Goal: Information Seeking & Learning: Learn about a topic

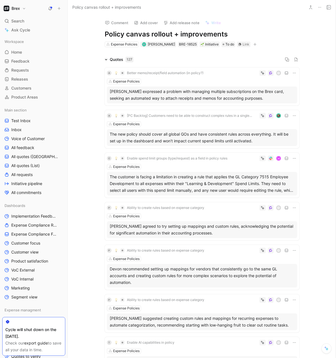
scroll to position [863, 20]
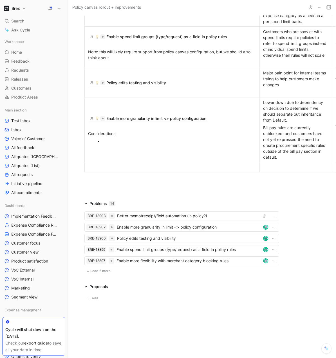
click at [105, 269] on span "Load 5 more" at bounding box center [100, 271] width 20 height 4
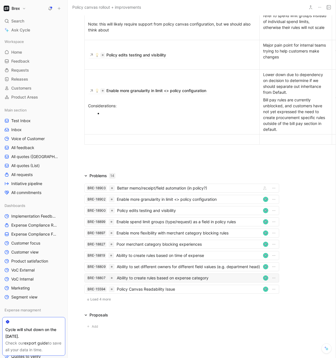
scroll to position [919, 20]
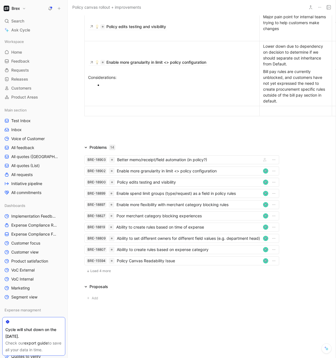
click at [103, 269] on span "Load 4 more" at bounding box center [100, 271] width 21 height 4
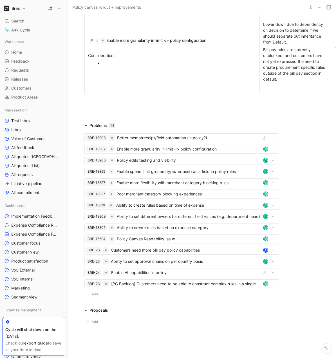
scroll to position [939, 20]
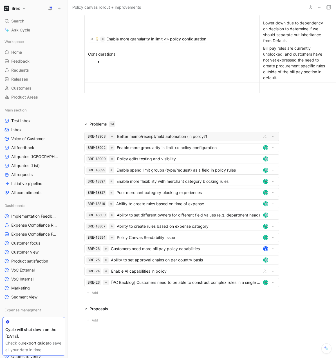
click at [157, 139] on div "Better memo/receipt/field automation (in policy?)" at bounding box center [188, 136] width 142 height 7
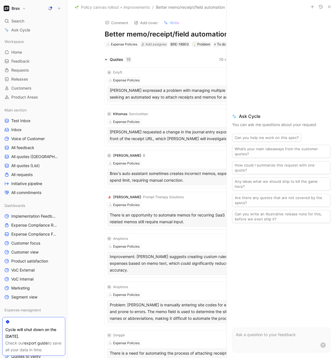
click at [330, 6] on icon "button" at bounding box center [329, 6] width 4 height 4
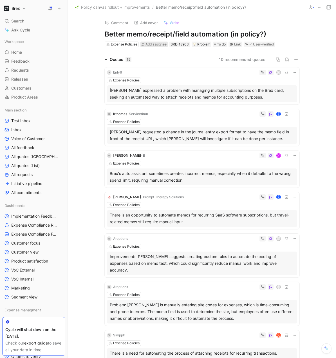
click at [153, 44] on span "Add assignee" at bounding box center [155, 44] width 21 height 4
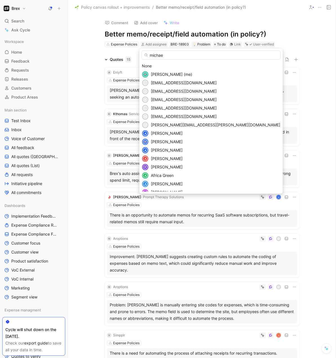
type input "[PERSON_NAME]"
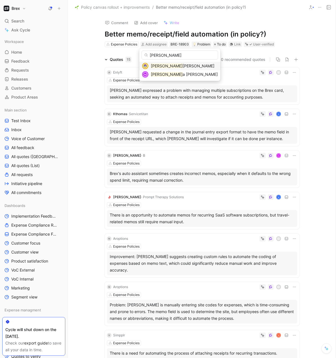
click at [182, 67] on span "[PERSON_NAME]" at bounding box center [198, 66] width 32 height 5
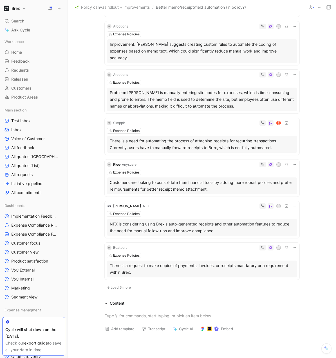
scroll to position [212, 0]
click at [292, 28] on icon at bounding box center [294, 27] width 4 height 4
click at [173, 33] on div "Expense Policies" at bounding box center [202, 35] width 190 height 6
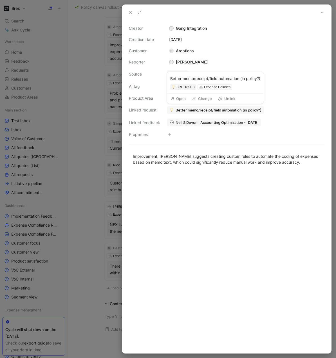
click at [200, 110] on span "Better memo/receipt/field automation (in policy?)" at bounding box center [218, 110] width 86 height 5
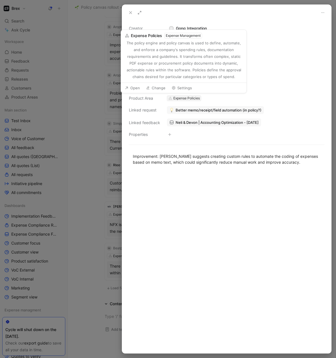
click at [194, 100] on div "Expense Policies" at bounding box center [186, 99] width 26 height 6
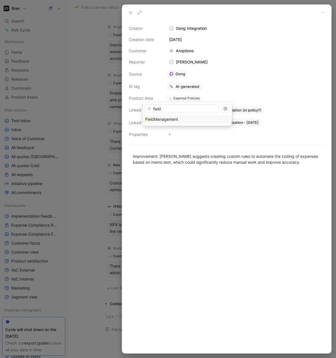
type input "field"
click at [192, 119] on div "Field Management" at bounding box center [187, 119] width 84 height 7
click at [198, 108] on span "Better memo/receipt/field automation (in policy?)" at bounding box center [218, 110] width 86 height 5
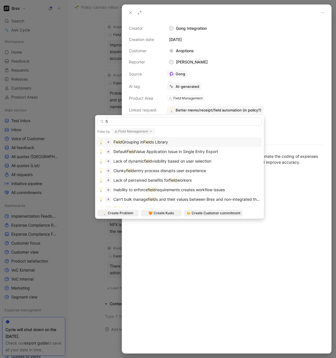
type input "f"
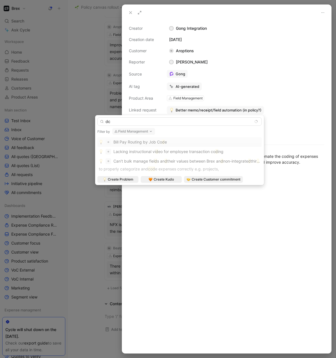
type input "d"
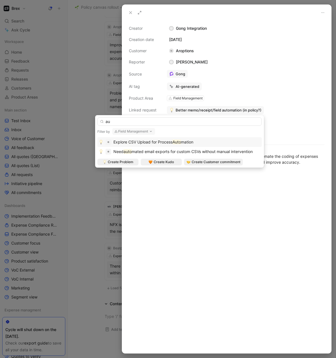
type input "a"
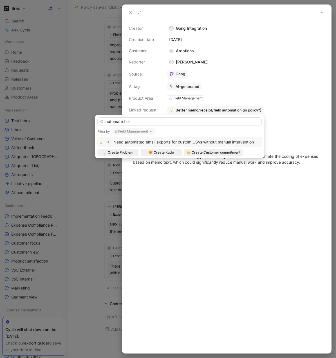
type input "automate field"
type input "m"
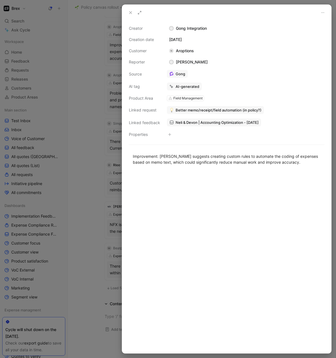
click at [240, 113] on button "Better memo/receipt/field automation (in policy?)" at bounding box center [215, 110] width 97 height 8
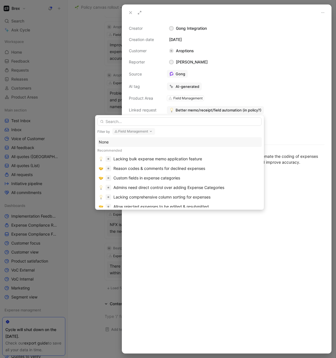
click at [165, 144] on div "None" at bounding box center [179, 142] width 161 height 7
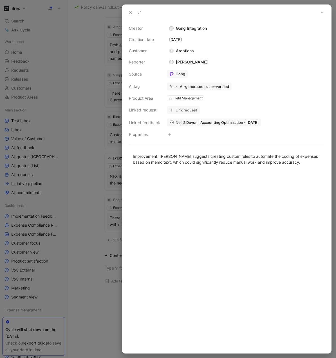
click at [86, 87] on div at bounding box center [168, 179] width 336 height 358
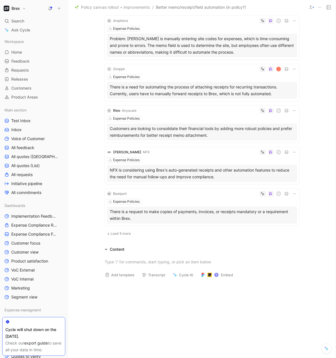
scroll to position [219, 0]
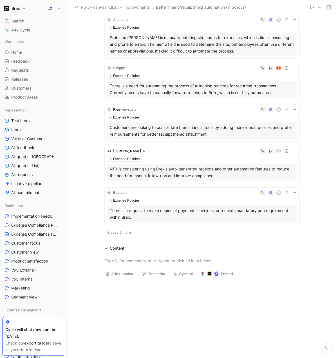
click at [193, 197] on div "M Beatport M Expense Policies There is a request to make copies of payments, in…" at bounding box center [202, 206] width 194 height 37
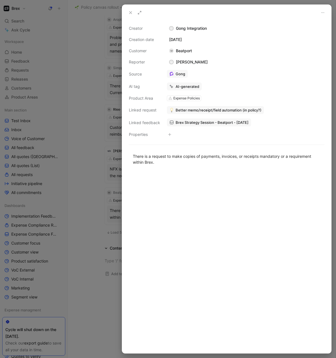
click at [92, 93] on div at bounding box center [168, 179] width 336 height 358
click at [93, 67] on div at bounding box center [168, 179] width 336 height 358
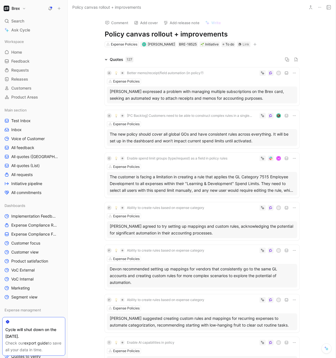
click at [105, 59] on icon at bounding box center [106, 59] width 2 height 1
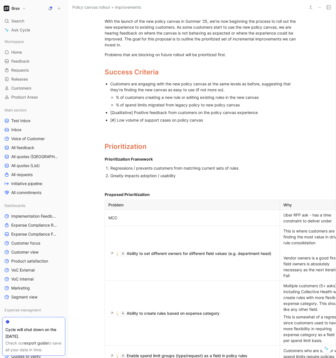
scroll to position [963, 0]
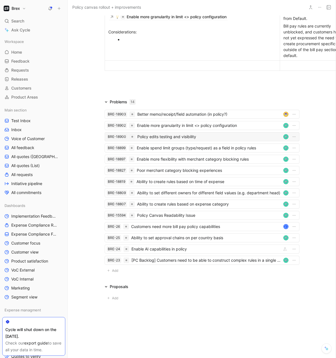
click at [173, 136] on div "Policy edits testing and visibility" at bounding box center [209, 136] width 144 height 7
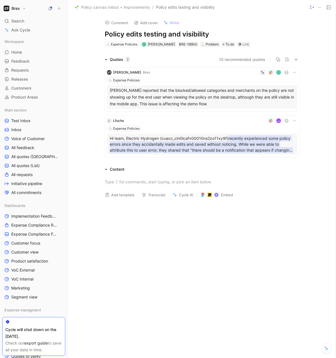
click at [172, 142] on mark "recently experienced some policy errors since they accidentally made edits and …" at bounding box center [201, 150] width 183 height 30
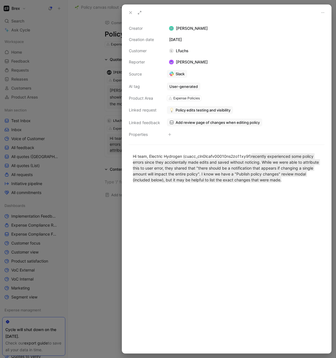
click at [82, 31] on div at bounding box center [168, 179] width 336 height 358
click at [80, 23] on div at bounding box center [168, 179] width 336 height 358
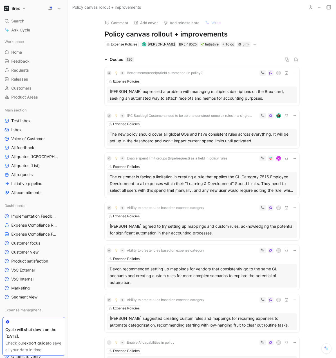
click at [105, 60] on icon at bounding box center [106, 59] width 3 height 3
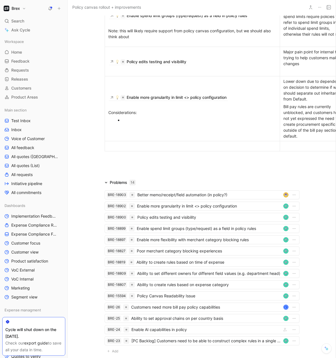
scroll to position [504, 0]
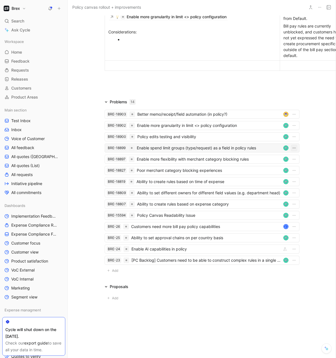
click at [292, 146] on icon "button" at bounding box center [293, 148] width 4 height 4
click at [282, 158] on div "Open" at bounding box center [279, 157] width 26 height 7
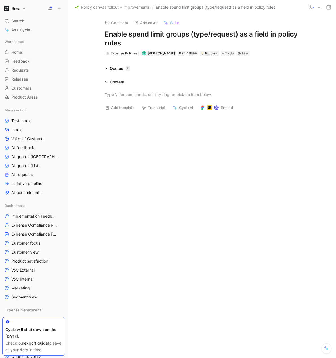
click at [107, 68] on icon at bounding box center [105, 68] width 1 height 2
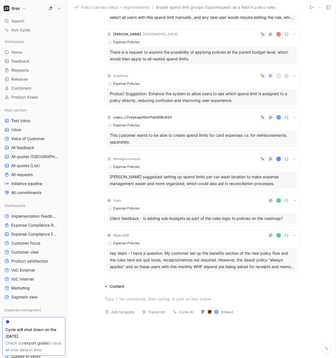
scroll to position [112, 0]
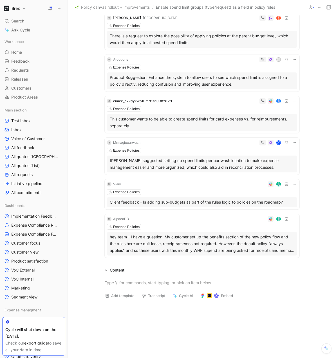
click at [187, 240] on div "hey team - I have a question. My customer set up the benefits section of the ne…" at bounding box center [202, 244] width 184 height 20
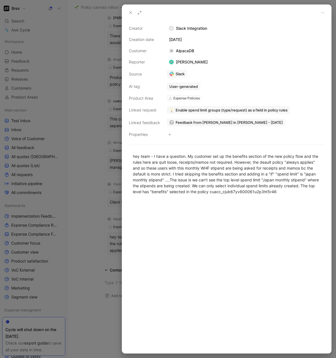
click at [82, 249] on div at bounding box center [168, 179] width 336 height 358
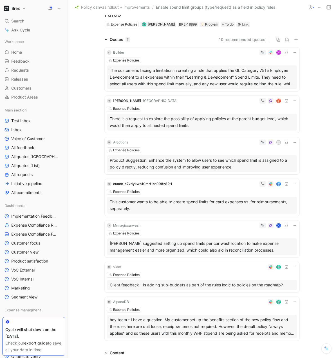
scroll to position [19, 0]
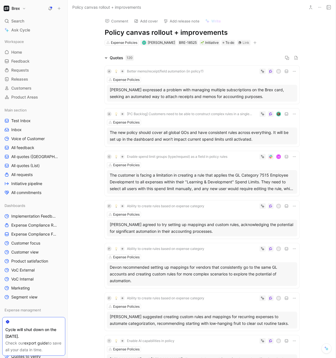
scroll to position [3, 0]
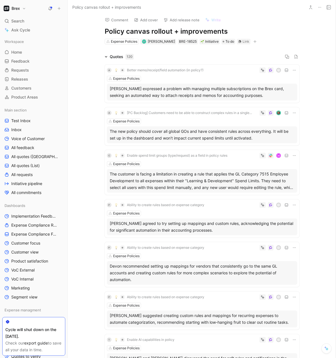
click at [105, 55] on icon at bounding box center [106, 56] width 3 height 3
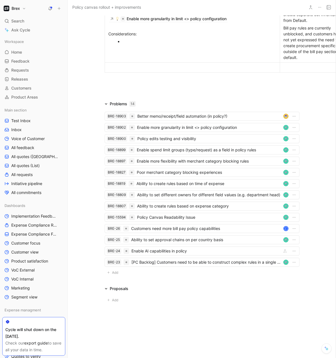
scroll to position [504, 0]
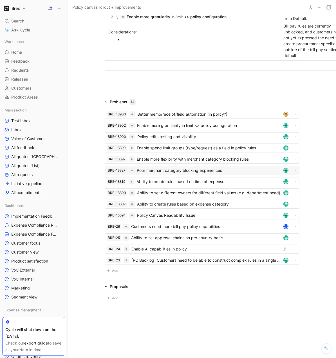
click at [238, 169] on div "Poor merchant category blocking experiences" at bounding box center [209, 170] width 144 height 7
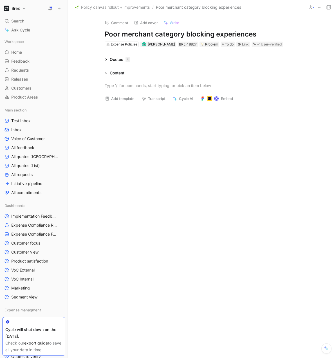
click at [106, 59] on icon at bounding box center [105, 59] width 1 height 2
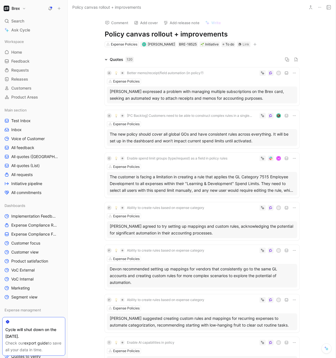
click at [106, 59] on div "Quotes 120" at bounding box center [118, 59] width 33 height 7
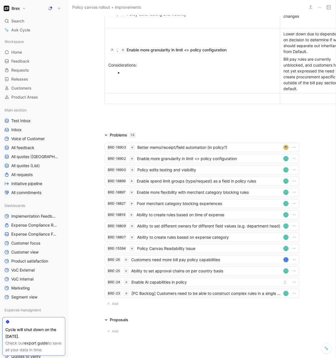
scroll to position [504, 0]
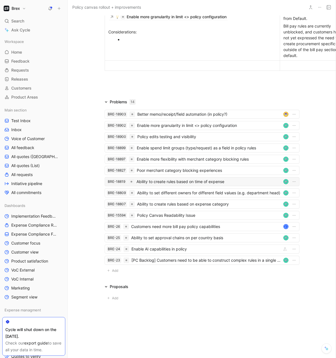
click at [240, 178] on div "Ability to create rules based on time of expense" at bounding box center [208, 181] width 144 height 7
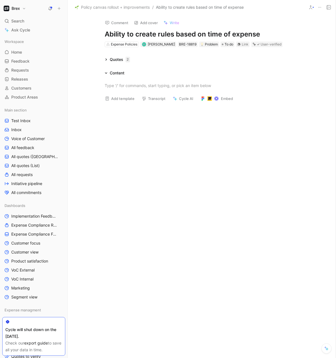
click at [107, 60] on icon at bounding box center [106, 59] width 3 height 3
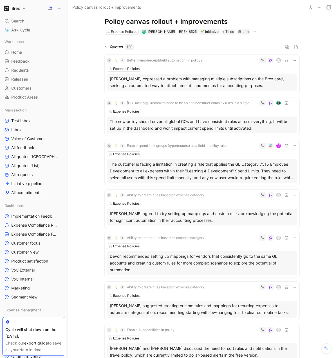
scroll to position [21, 0]
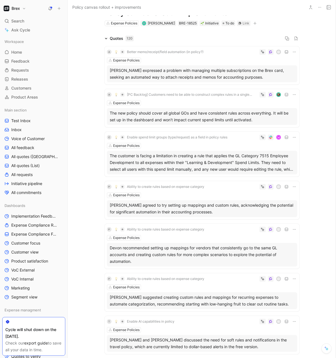
click at [105, 38] on icon at bounding box center [106, 38] width 3 height 3
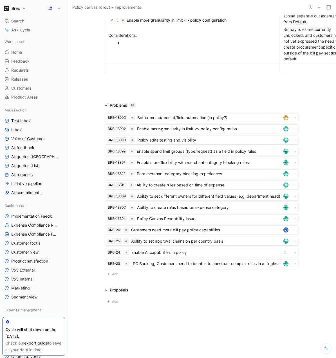
scroll to position [504, 0]
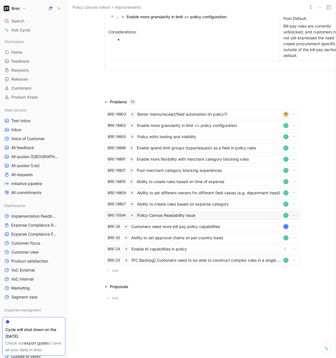
click at [200, 212] on div "Policy Canvas Readability Issue" at bounding box center [209, 215] width 144 height 7
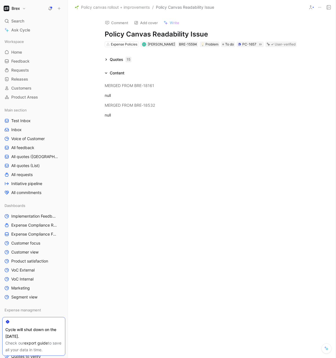
click at [106, 59] on icon at bounding box center [105, 59] width 1 height 2
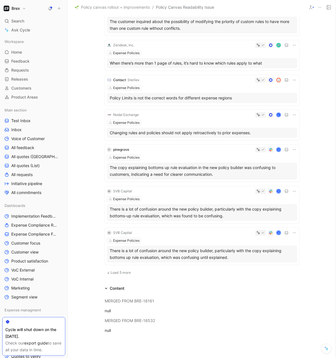
scroll to position [189, 0]
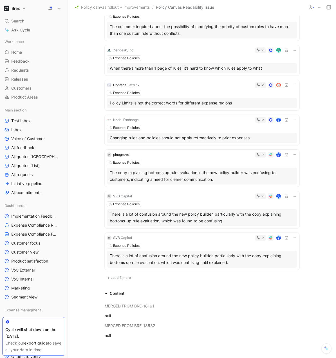
drag, startPoint x: 109, startPoint y: 172, endPoint x: 217, endPoint y: 178, distance: 108.4
click at [217, 178] on div "The copy explaining bottoms up rule evaluation in the new policy builder was co…" at bounding box center [202, 175] width 184 height 13
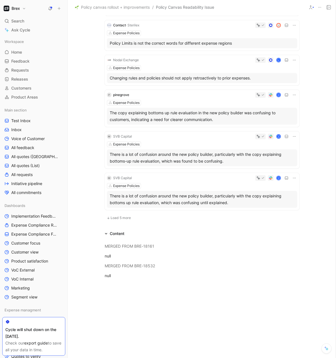
scroll to position [246, 0]
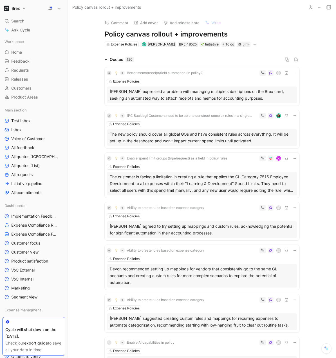
click at [105, 58] on icon at bounding box center [106, 59] width 3 height 3
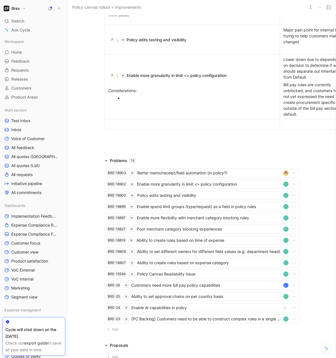
scroll to position [504, 0]
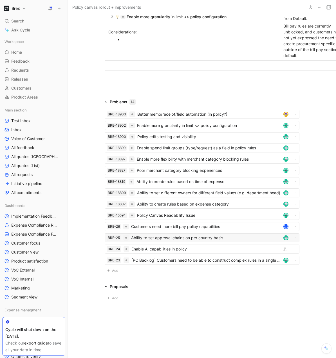
click at [158, 235] on div "Ability to set approval chains on per country basis" at bounding box center [206, 238] width 150 height 7
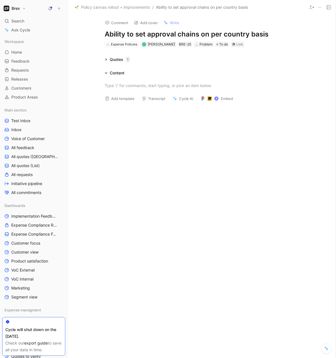
click at [105, 60] on icon at bounding box center [106, 59] width 3 height 3
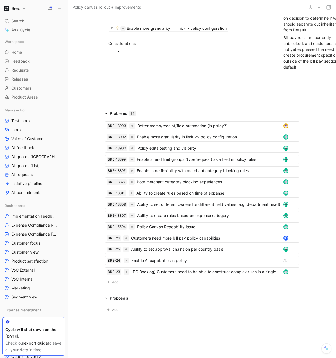
scroll to position [965, 0]
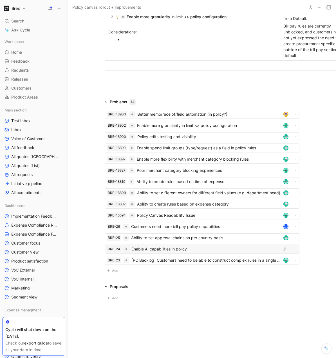
click at [141, 247] on div "Enable AI capabilities in policy" at bounding box center [205, 249] width 148 height 7
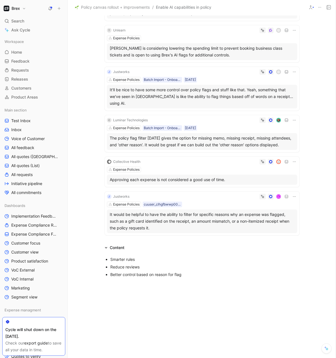
scroll to position [132, 0]
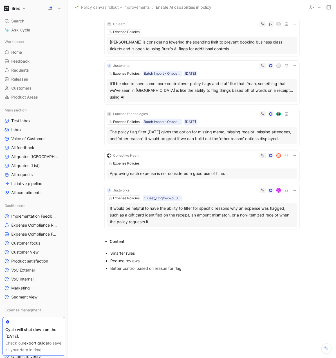
click at [143, 188] on div "L" at bounding box center [214, 191] width 165 height 6
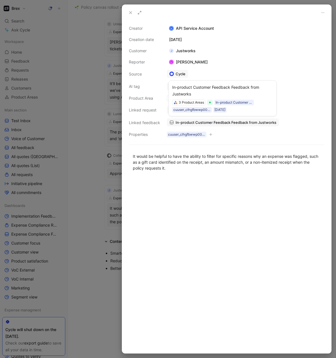
click at [185, 123] on span "In-product Customer Feedback Feedback from Justworks" at bounding box center [225, 122] width 101 height 5
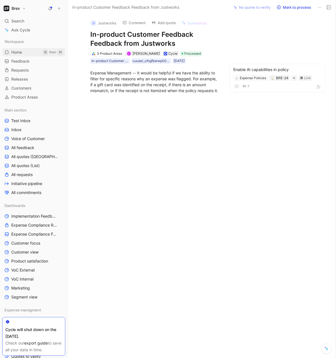
click at [28, 54] on link "Home G then H" at bounding box center [33, 52] width 63 height 8
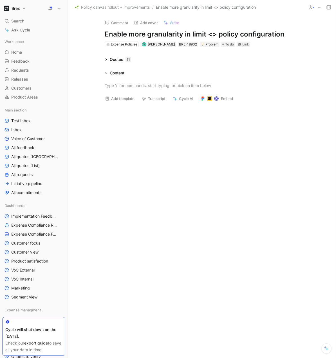
click at [108, 59] on div "Quotes 11" at bounding box center [117, 59] width 31 height 7
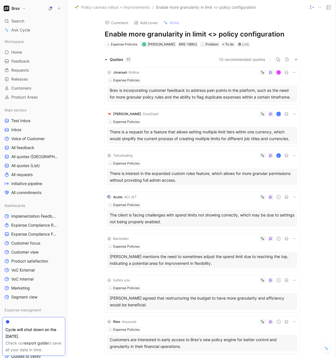
click at [220, 83] on div "Expense Policies" at bounding box center [202, 81] width 190 height 6
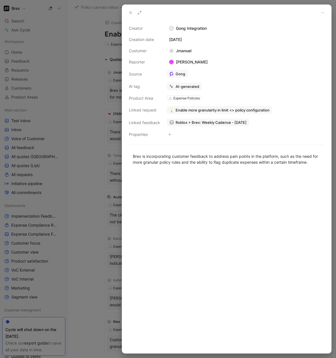
click at [210, 109] on span "Enable more granularity in limit <> policy configuration" at bounding box center [222, 110] width 94 height 5
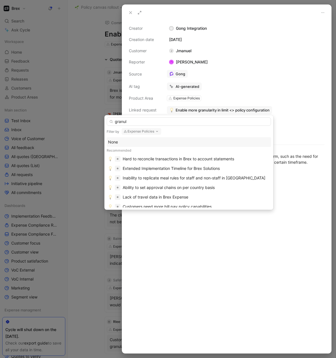
type input "granula"
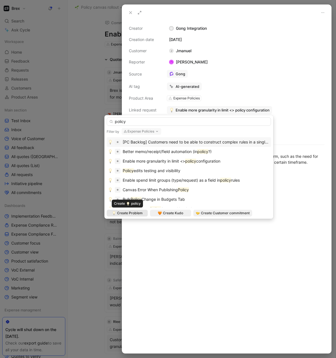
type input "policy"
click at [137, 212] on span "Create Problem" at bounding box center [130, 214] width 26 height 6
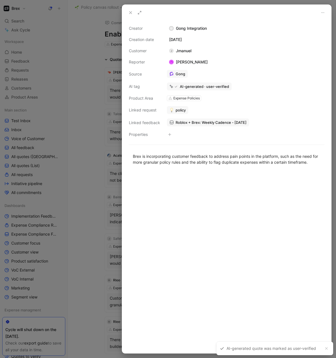
click at [181, 111] on span "policy" at bounding box center [180, 110] width 10 height 5
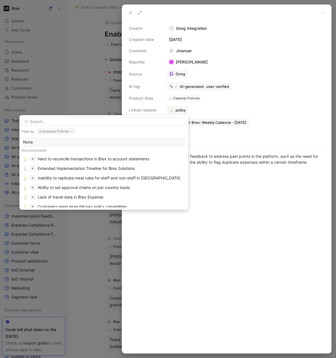
type input "C"
type input "P"
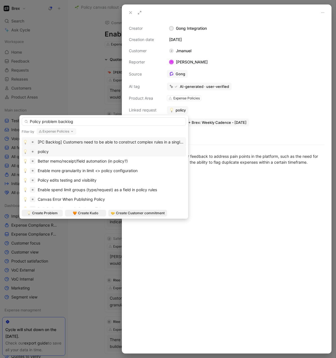
type input "Policy problem backlog"
click at [46, 152] on span "policy" at bounding box center [43, 151] width 11 height 5
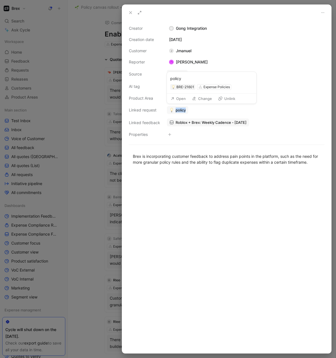
click at [177, 99] on button "Open" at bounding box center [178, 99] width 20 height 8
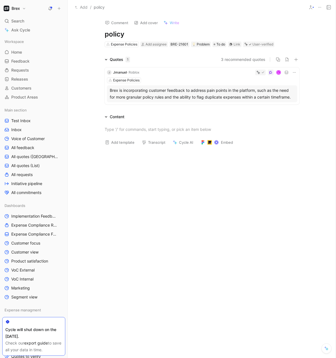
click at [116, 36] on h1 "policy" at bounding box center [202, 34] width 194 height 9
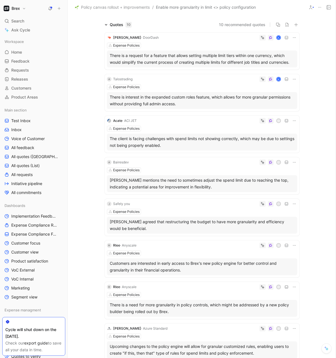
scroll to position [53, 0]
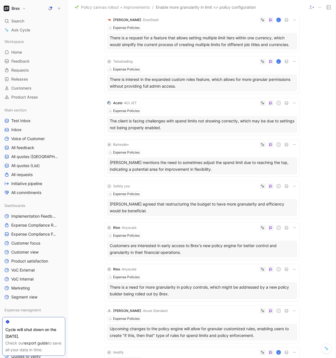
click at [221, 112] on div "Expense Policies" at bounding box center [202, 111] width 190 height 6
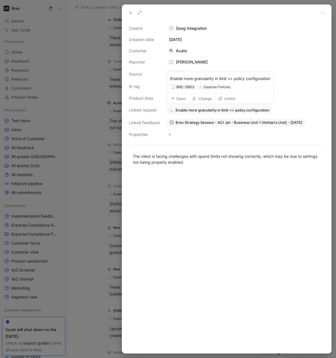
click at [264, 111] on span "Enable more granularity in limit <> policy configuration" at bounding box center [222, 110] width 94 height 5
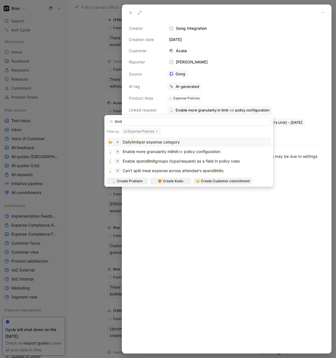
type input "limit"
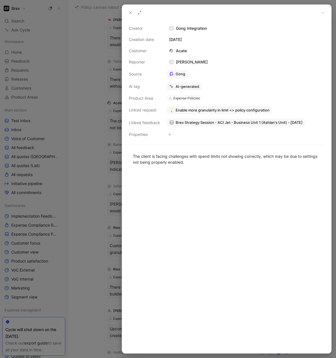
click at [189, 114] on button "Enable more granularity in limit <> policy configuration" at bounding box center [219, 110] width 105 height 8
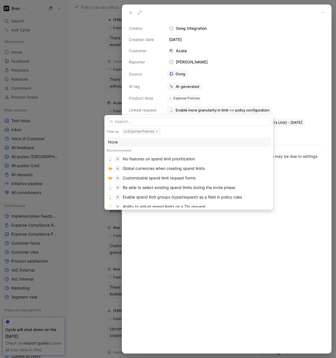
click at [120, 144] on div "None" at bounding box center [188, 142] width 161 height 7
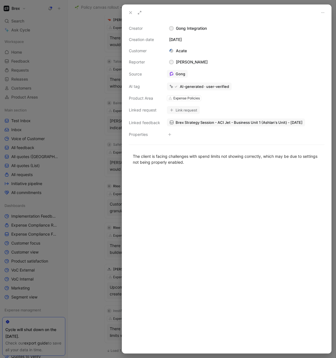
click at [78, 105] on div at bounding box center [168, 179] width 336 height 358
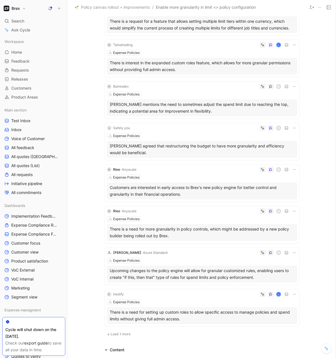
scroll to position [75, 0]
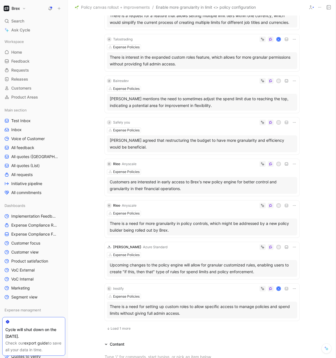
click at [204, 128] on div "Expense Policies" at bounding box center [202, 131] width 190 height 6
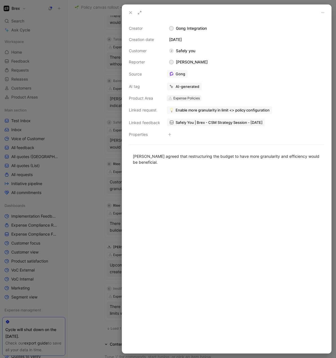
click at [191, 99] on div "Expense Policies" at bounding box center [186, 99] width 26 height 6
type input "budge"
click at [176, 119] on div "Budge ts" at bounding box center [187, 119] width 84 height 7
click at [234, 109] on span "Enable more granularity in limit <> policy configuration" at bounding box center [222, 110] width 94 height 5
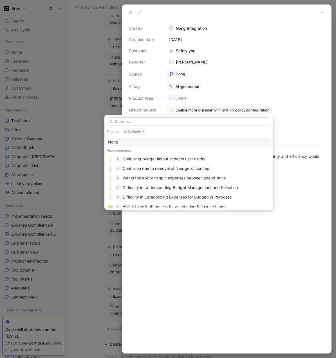
click at [117, 141] on div "None" at bounding box center [188, 142] width 161 height 7
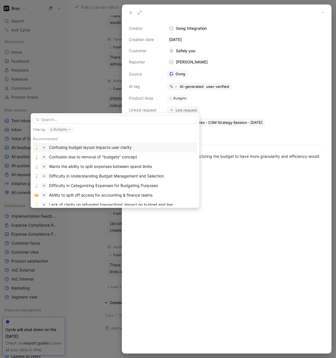
click at [85, 100] on div at bounding box center [168, 179] width 336 height 358
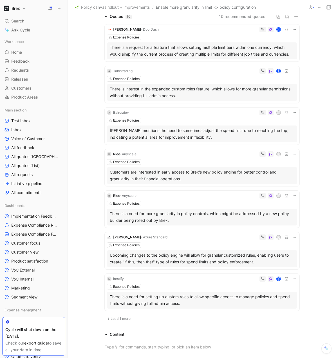
scroll to position [46, 0]
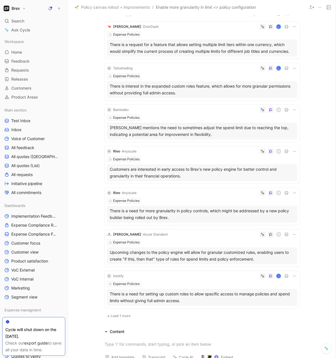
click at [236, 119] on div "Expense Policies" at bounding box center [202, 118] width 190 height 6
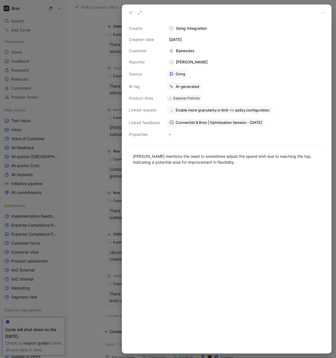
click at [187, 99] on div "Expense Policies" at bounding box center [186, 99] width 26 height 6
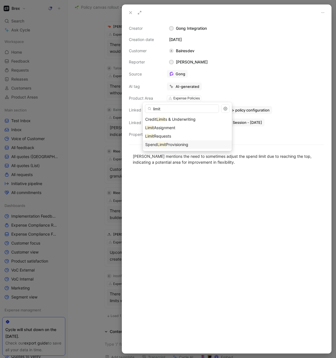
type input "limit"
click at [181, 145] on span "Provisioning" at bounding box center [177, 144] width 22 height 5
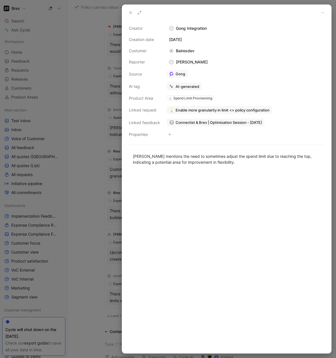
click at [207, 110] on span "Enable more granularity in limit <> policy configuration" at bounding box center [222, 110] width 94 height 5
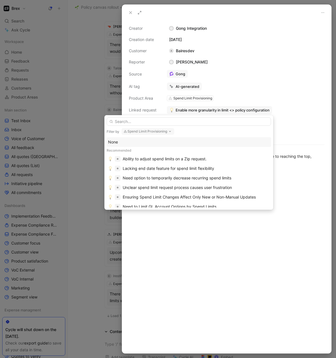
click at [115, 142] on div "None" at bounding box center [188, 142] width 161 height 7
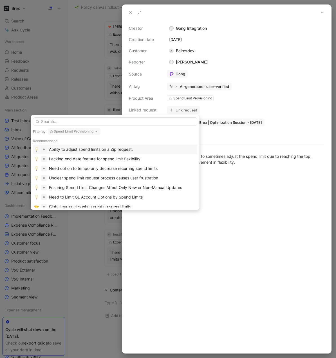
click at [80, 100] on div at bounding box center [168, 179] width 336 height 358
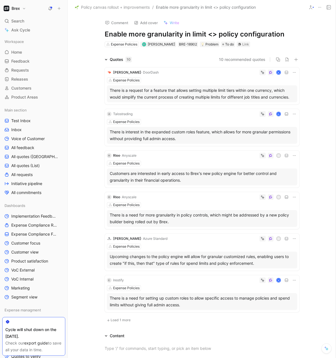
click at [202, 119] on div "Expense Policies" at bounding box center [202, 122] width 190 height 6
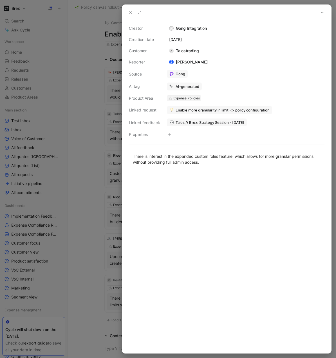
click at [181, 98] on div "Expense Policies" at bounding box center [186, 99] width 26 height 6
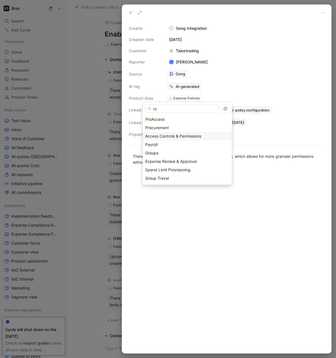
type input "ro"
click at [177, 138] on span "ls & Permissions" at bounding box center [186, 136] width 29 height 5
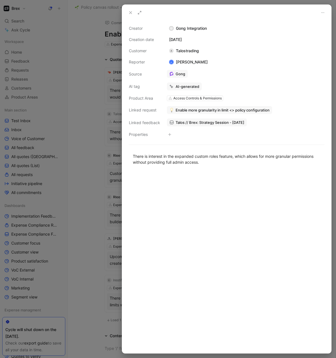
click at [202, 111] on span "Enable more granularity in limit <> policy configuration" at bounding box center [222, 110] width 94 height 5
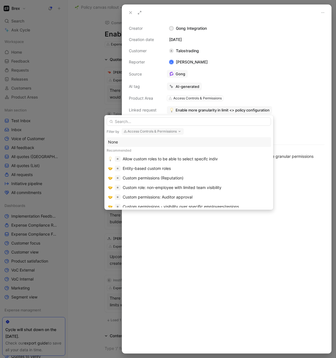
click at [117, 142] on div "None" at bounding box center [188, 142] width 161 height 7
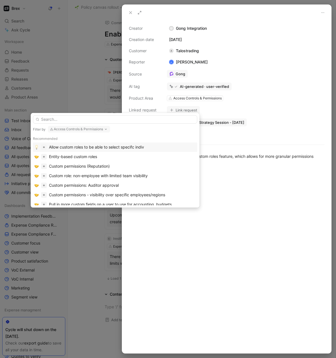
click at [85, 94] on div at bounding box center [168, 179] width 336 height 358
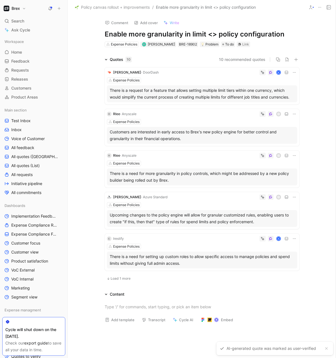
click at [119, 279] on span "Load 1 more" at bounding box center [120, 279] width 20 height 4
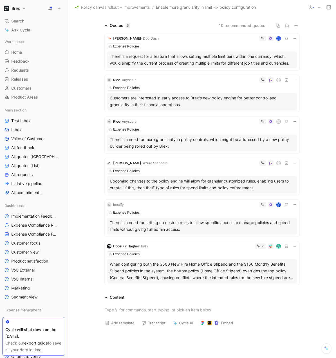
scroll to position [39, 0]
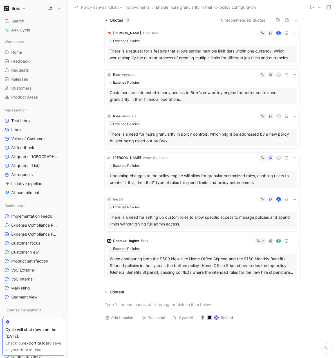
click at [170, 268] on div "When configuring both the $500 New Hire Home Office Stipend and the $150 Monthl…" at bounding box center [202, 266] width 184 height 20
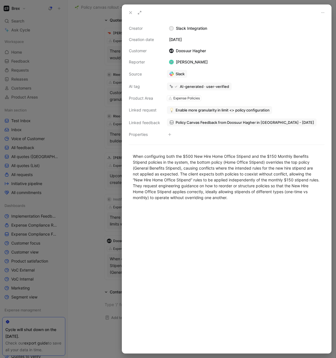
click at [84, 199] on div at bounding box center [168, 179] width 336 height 358
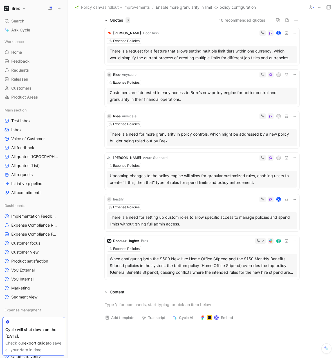
click at [294, 241] on icon at bounding box center [294, 241] width 4 height 4
click at [157, 248] on div "Expense Policies" at bounding box center [202, 249] width 190 height 6
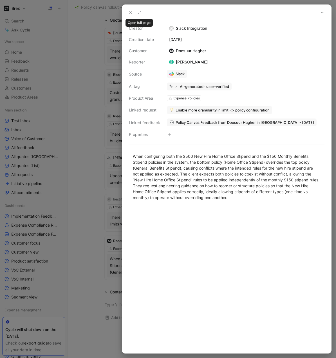
click at [139, 13] on use at bounding box center [139, 12] width 3 height 3
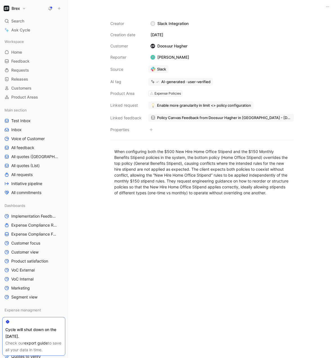
click at [226, 35] on div "August 18, 2025" at bounding box center [220, 34] width 145 height 7
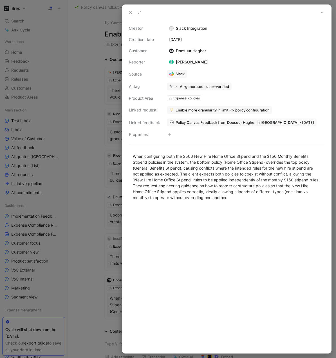
click at [85, 103] on div at bounding box center [168, 179] width 336 height 358
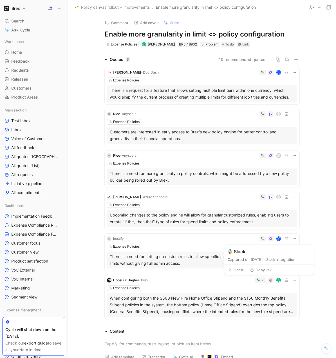
click at [270, 280] on use at bounding box center [270, 280] width 3 height 3
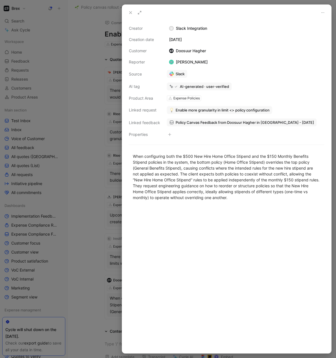
click at [178, 73] on link "Slack" at bounding box center [177, 74] width 20 height 8
click at [83, 56] on div at bounding box center [168, 179] width 336 height 358
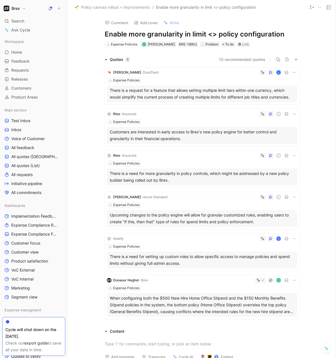
click at [292, 72] on icon at bounding box center [294, 72] width 4 height 4
click at [222, 81] on div "Expense Policies" at bounding box center [202, 81] width 190 height 6
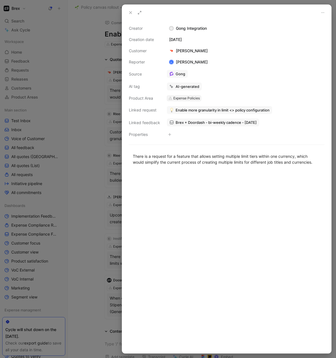
click at [186, 99] on div "Expense Policies" at bounding box center [186, 99] width 26 height 6
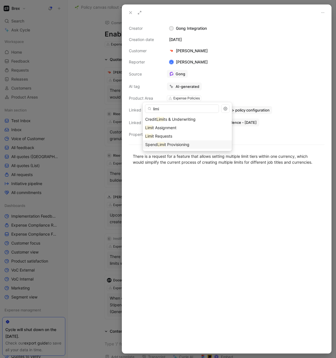
type input "limi"
click at [180, 144] on span "t Provisioning" at bounding box center [176, 144] width 25 height 5
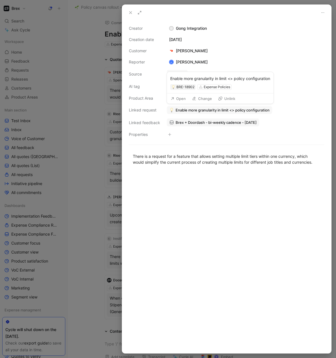
click at [244, 110] on span "Enable more granularity in limit <> policy configuration" at bounding box center [222, 110] width 94 height 5
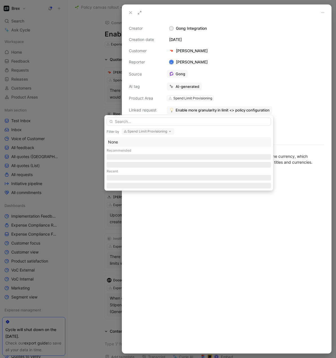
click at [127, 142] on div "None" at bounding box center [188, 142] width 161 height 7
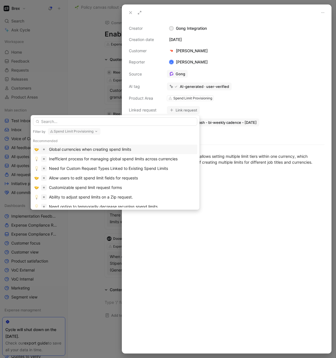
click at [83, 92] on div at bounding box center [168, 179] width 336 height 358
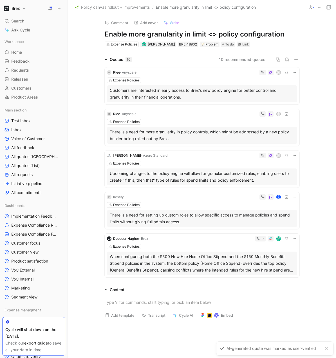
click at [86, 131] on div "Quotes 10 10 recommended quotes R Rlee · Anyscale R Expense Policies Customers …" at bounding box center [202, 168] width 268 height 224
